Goal: Register for event/course

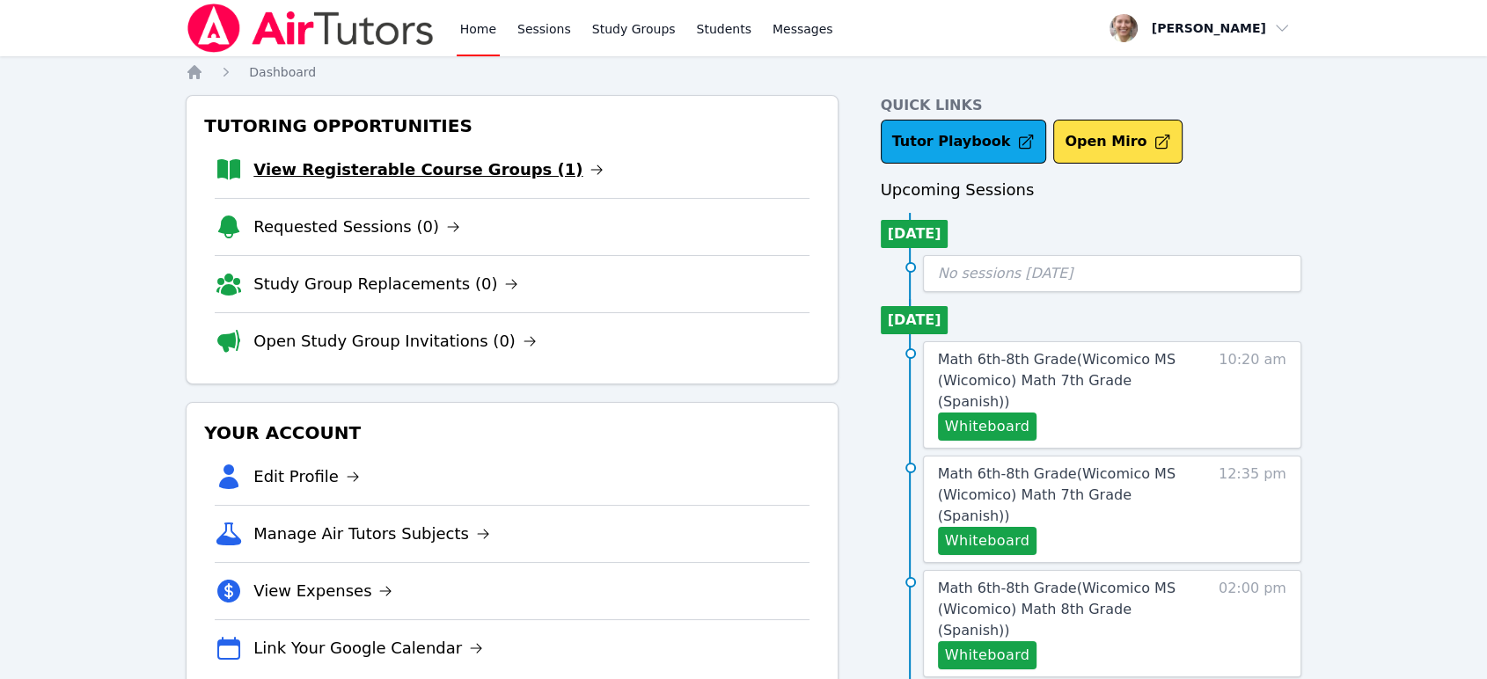
click at [493, 168] on link "View Registerable Course Groups (1)" at bounding box center [428, 170] width 350 height 25
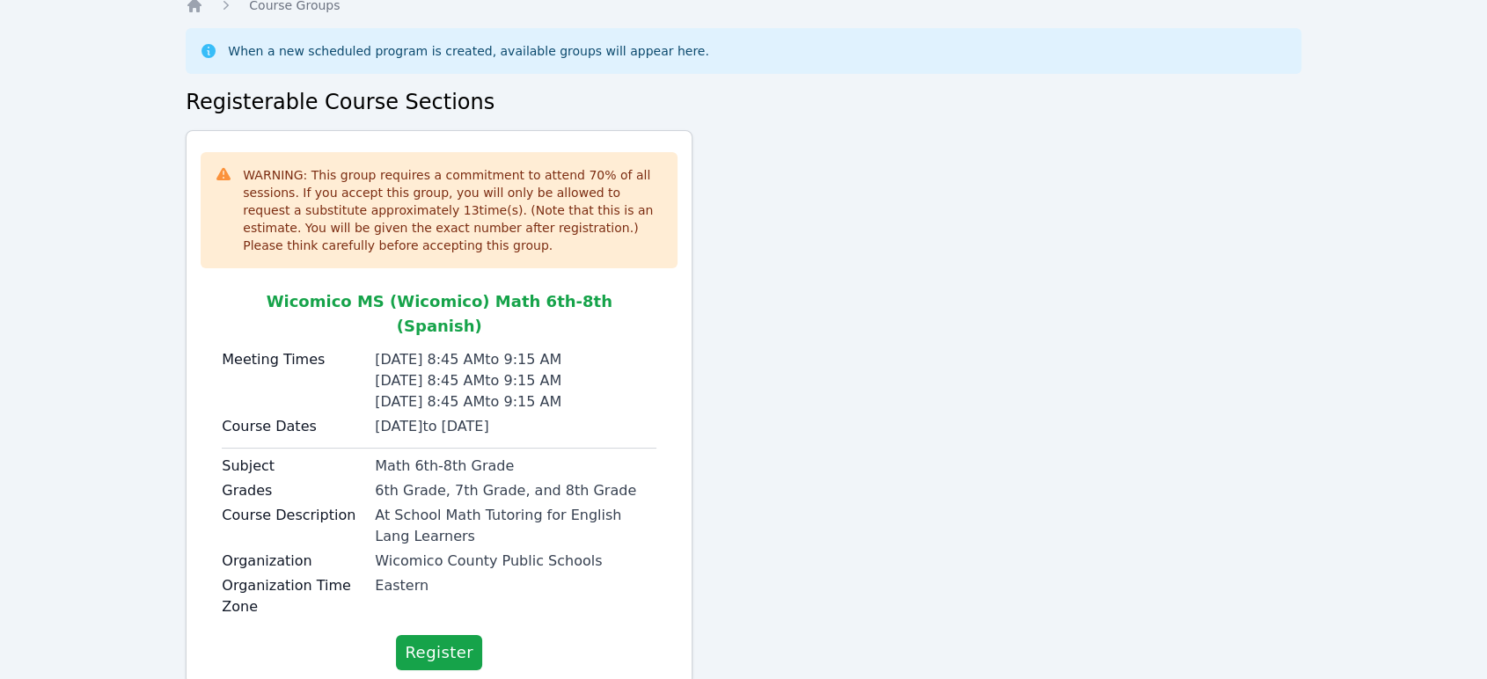
scroll to position [97, 0]
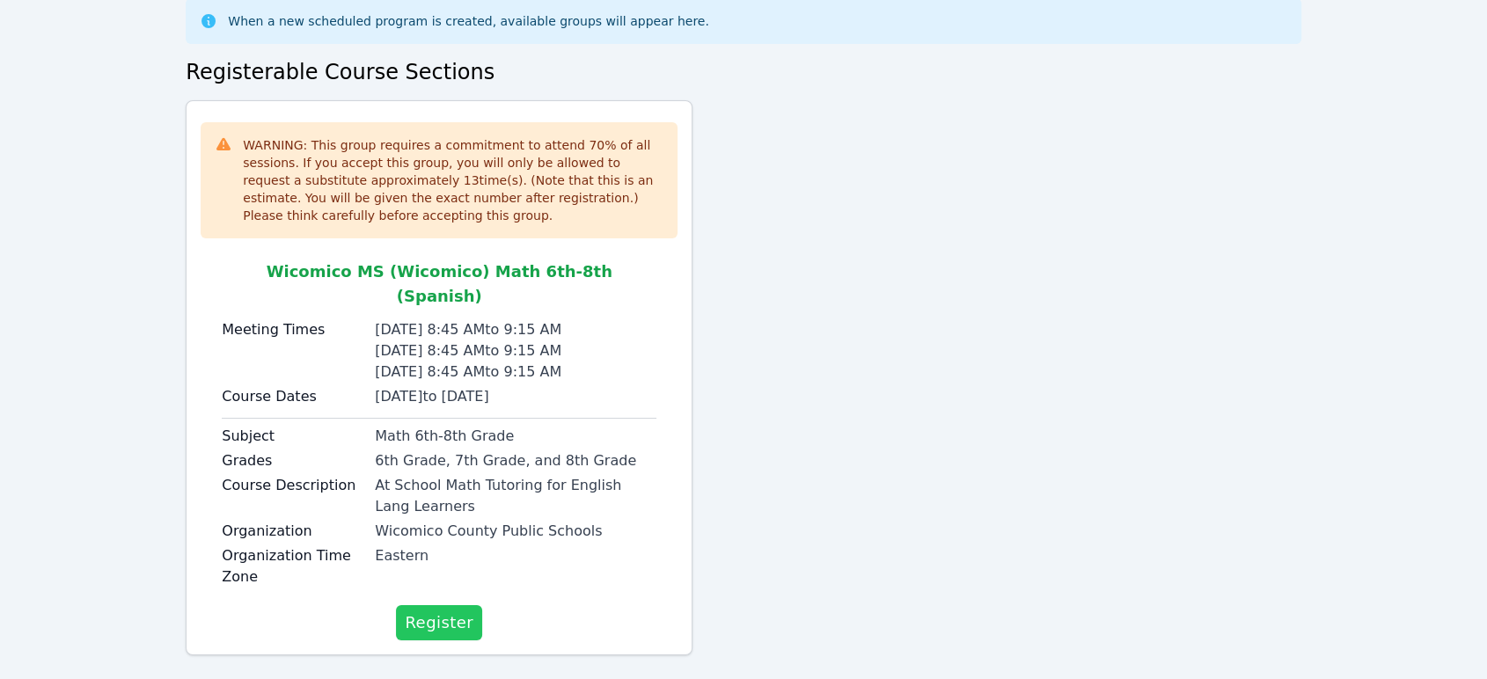
click at [448, 611] on span "Register" at bounding box center [439, 623] width 69 height 25
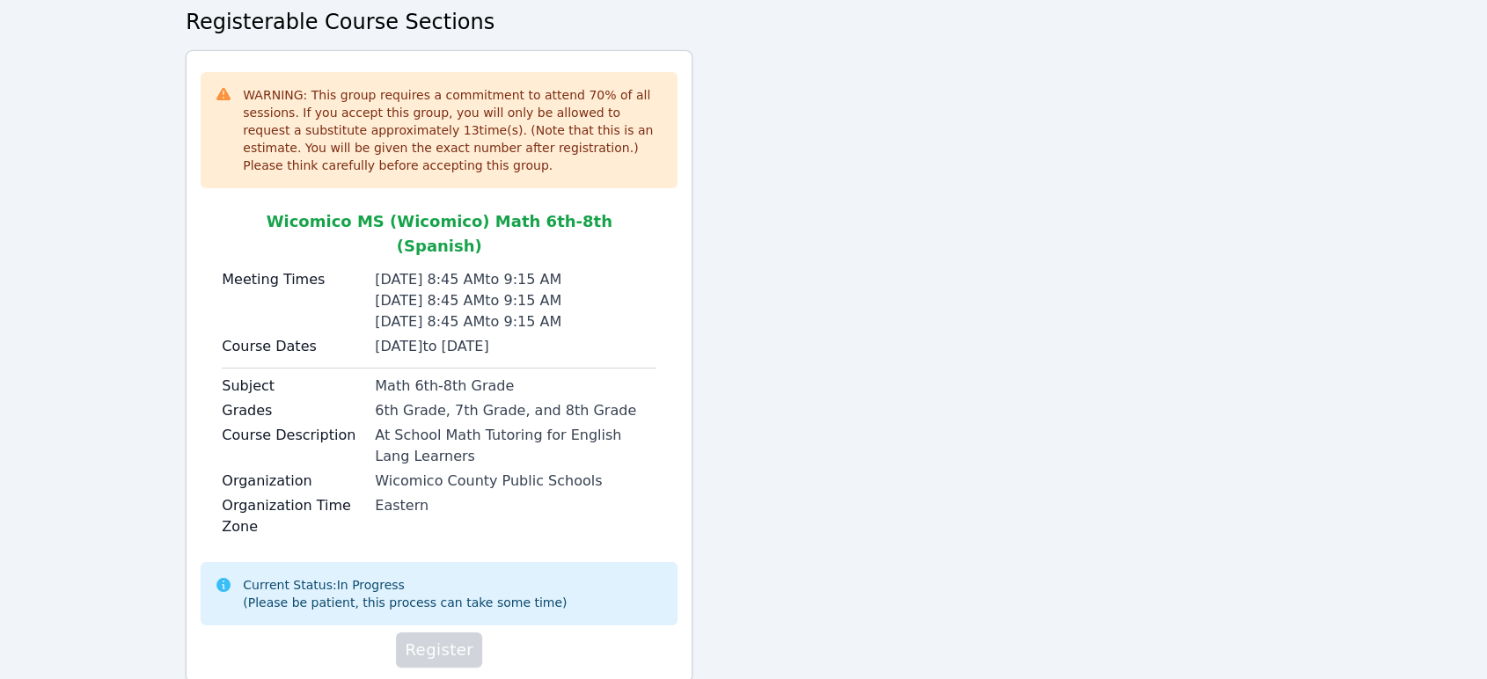
scroll to position [174, 0]
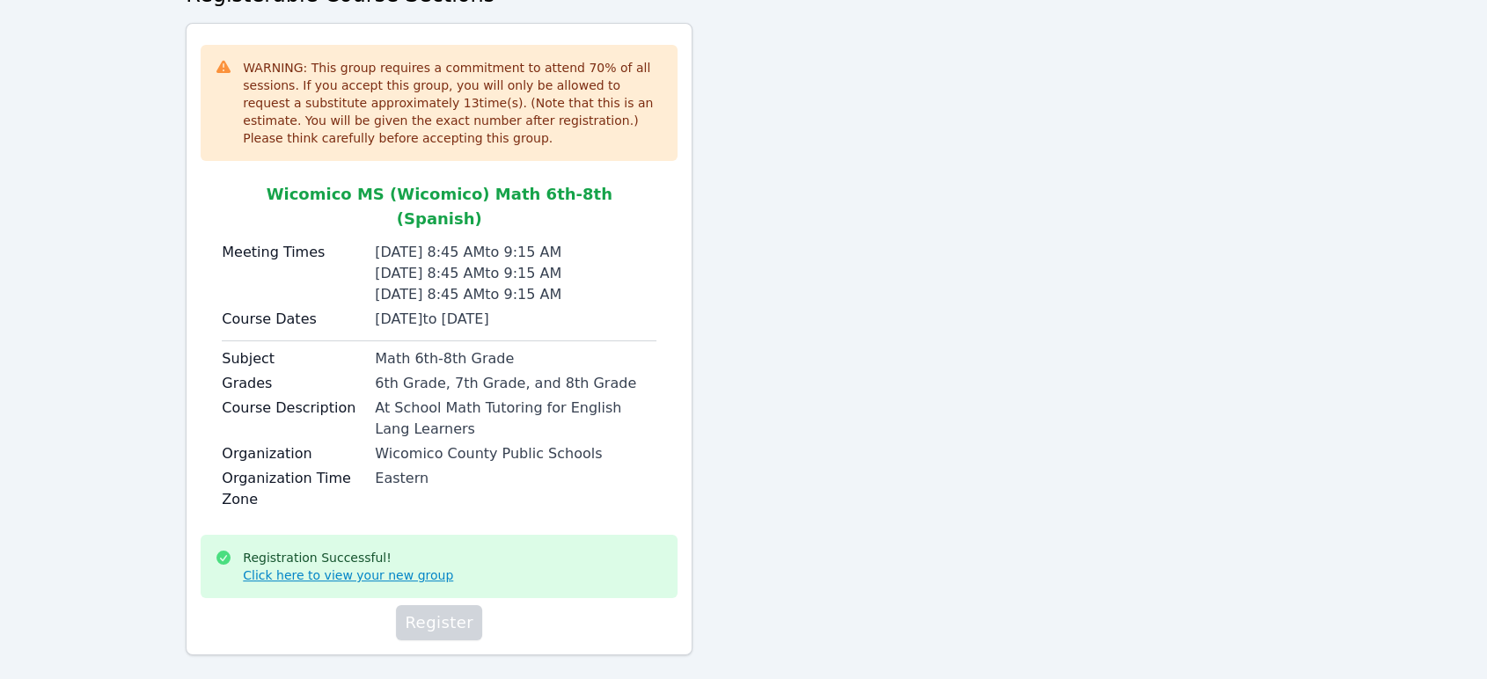
click at [359, 567] on link "Click here to view your new group" at bounding box center [348, 576] width 210 height 18
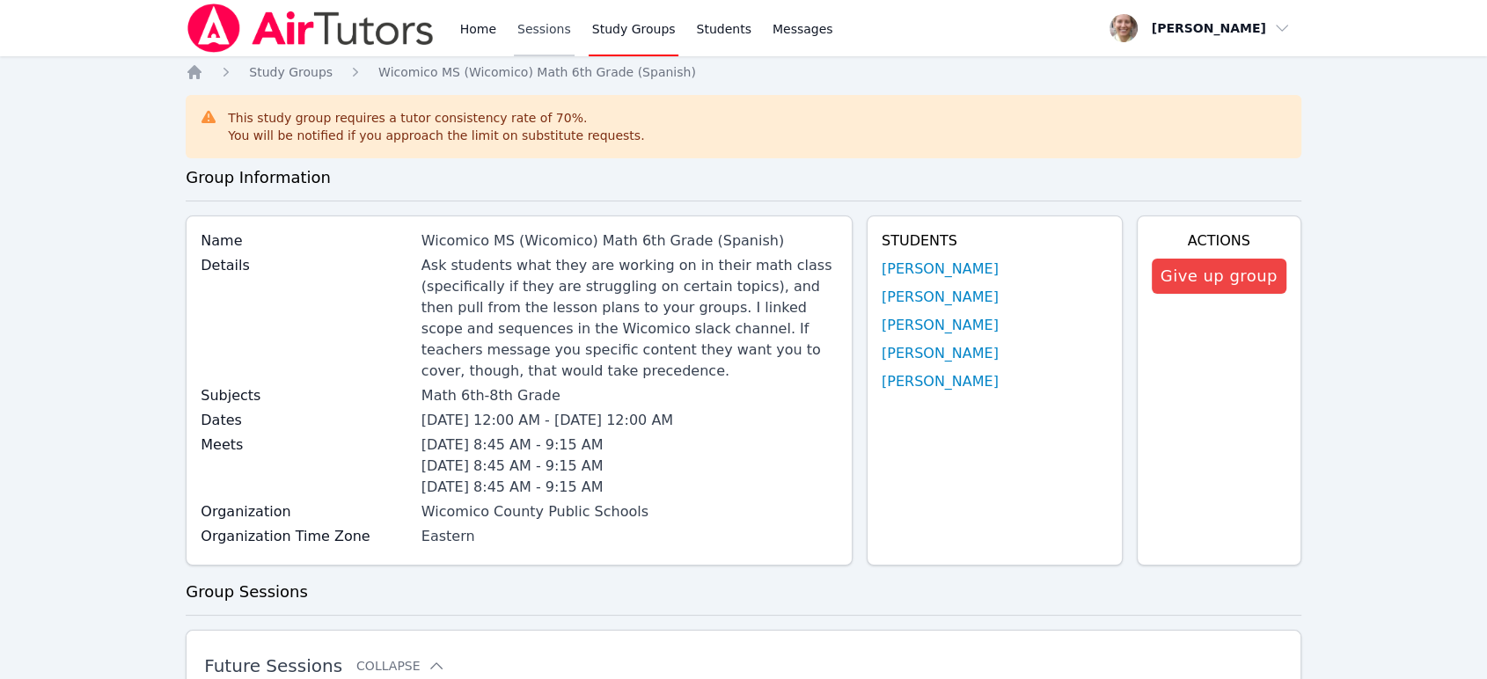
click at [540, 34] on link "Sessions" at bounding box center [544, 28] width 61 height 56
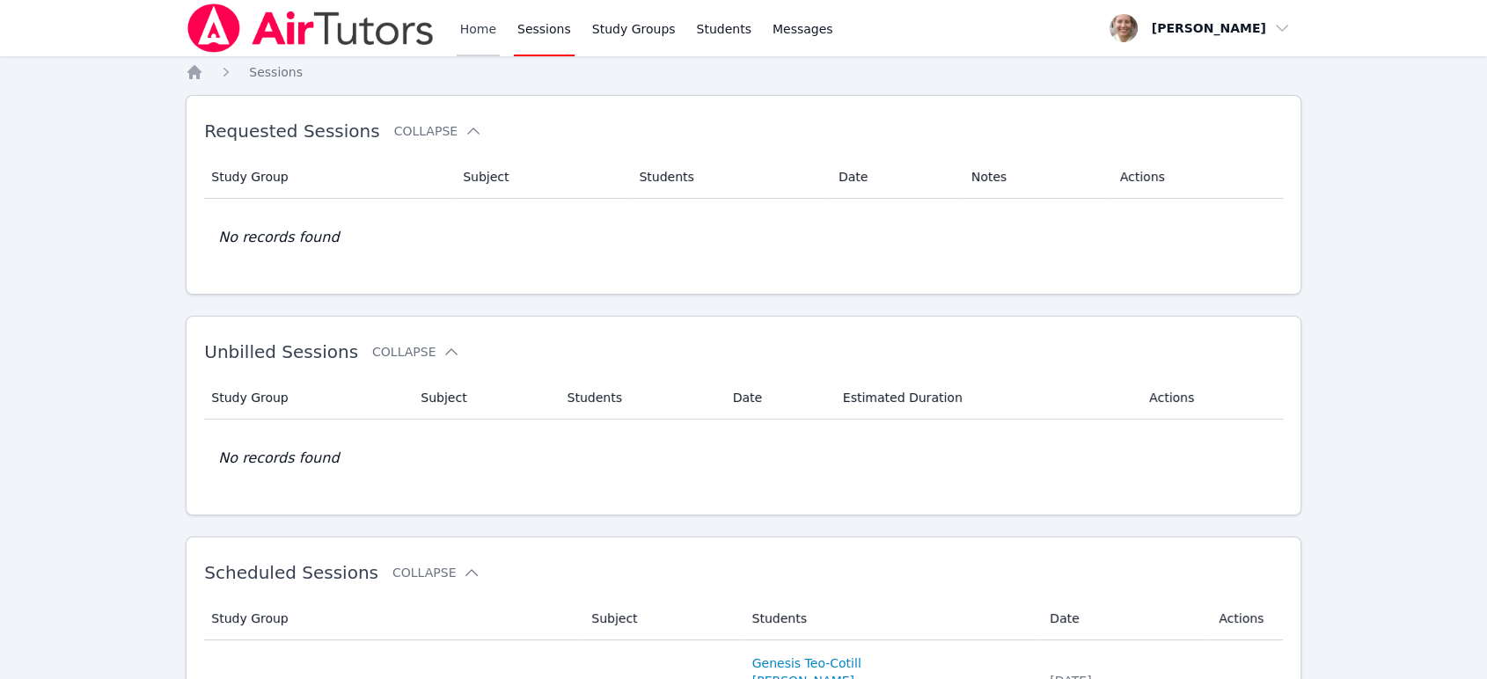
click at [481, 33] on link "Home" at bounding box center [478, 28] width 43 height 56
